Goal: Transaction & Acquisition: Purchase product/service

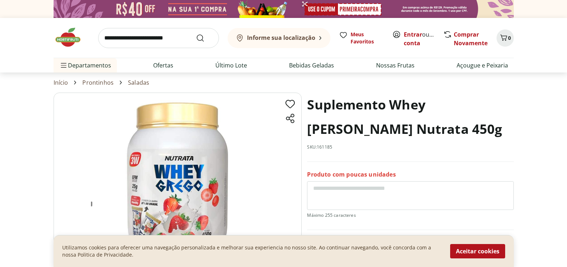
click at [283, 38] on b "Informe sua localização" at bounding box center [281, 38] width 68 height 8
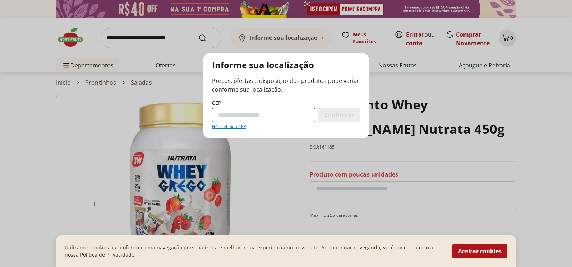
click at [238, 117] on input "CEP" at bounding box center [263, 115] width 103 height 14
type input "*********"
click at [342, 116] on span "Confirmar" at bounding box center [338, 115] width 29 height 6
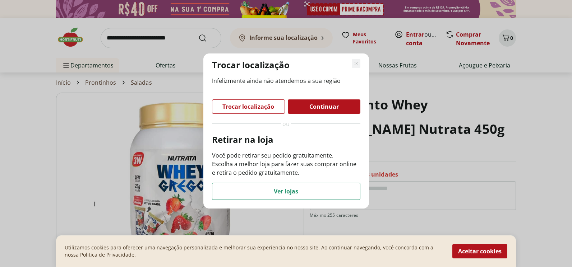
click at [360, 61] on icon "Fechar modal de regionalização" at bounding box center [356, 63] width 9 height 9
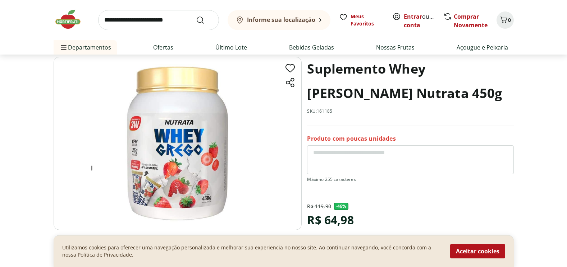
click at [348, 155] on textarea at bounding box center [410, 160] width 206 height 29
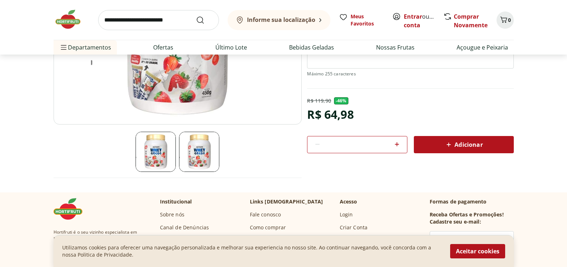
scroll to position [144, 0]
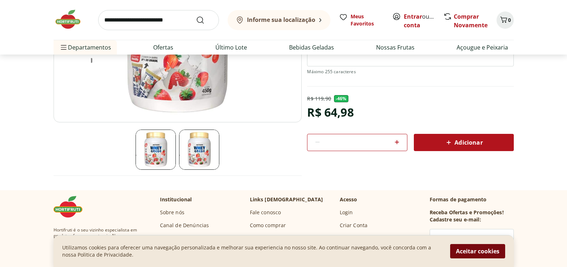
click at [482, 251] on button "Aceitar cookies" at bounding box center [477, 251] width 55 height 14
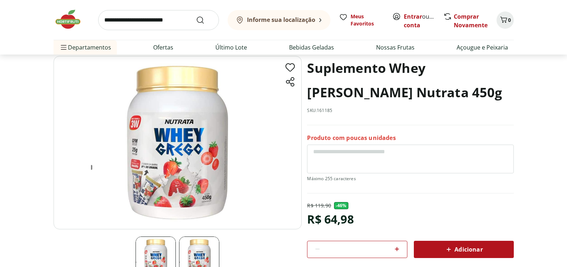
scroll to position [72, 0]
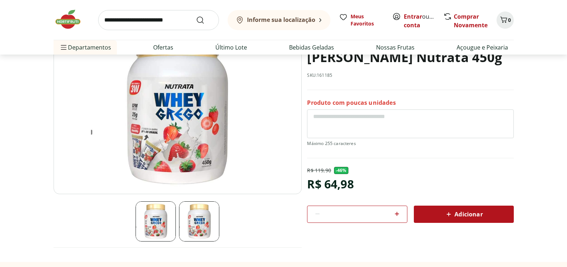
click at [354, 114] on textarea at bounding box center [410, 124] width 206 height 29
click at [480, 216] on span "Adicionar" at bounding box center [463, 214] width 38 height 9
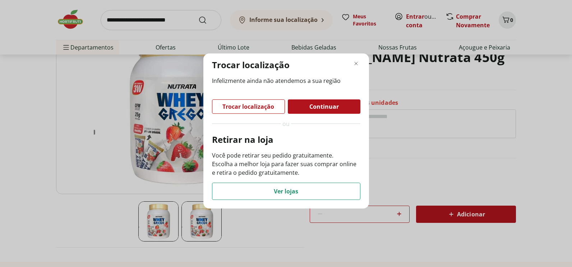
click at [244, 107] on span "Trocar localização" at bounding box center [248, 107] width 52 height 6
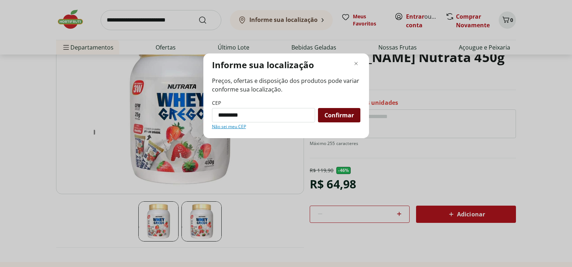
type input "*********"
click at [347, 114] on span "Confirmar" at bounding box center [338, 115] width 29 height 6
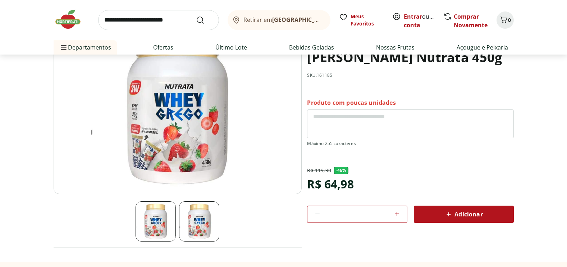
click at [471, 215] on span "Adicionar" at bounding box center [463, 214] width 38 height 9
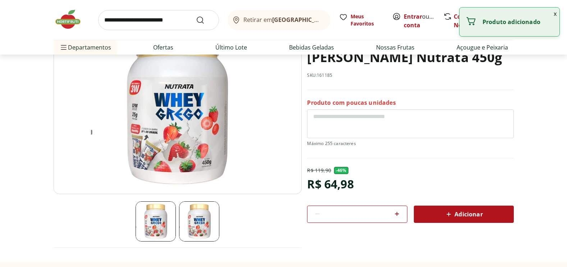
click at [490, 22] on p "Produto adicionado" at bounding box center [517, 21] width 71 height 7
